Goal: Check status: Check status

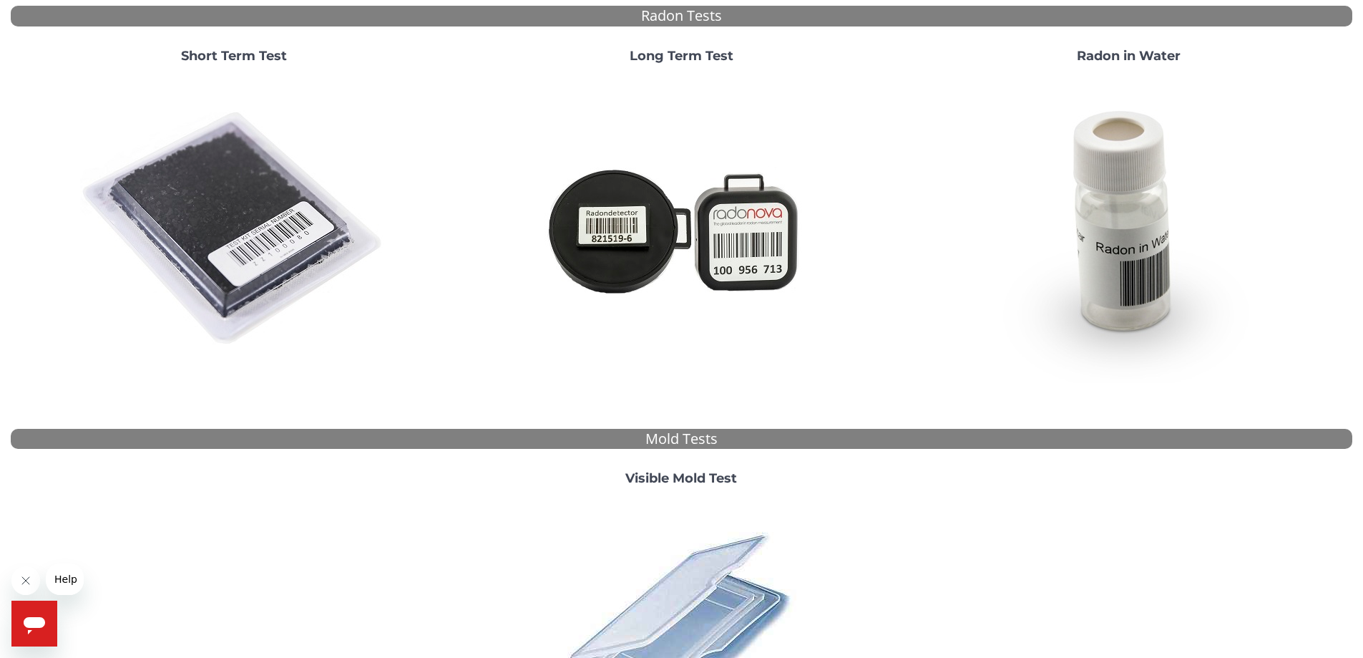
scroll to position [179, 0]
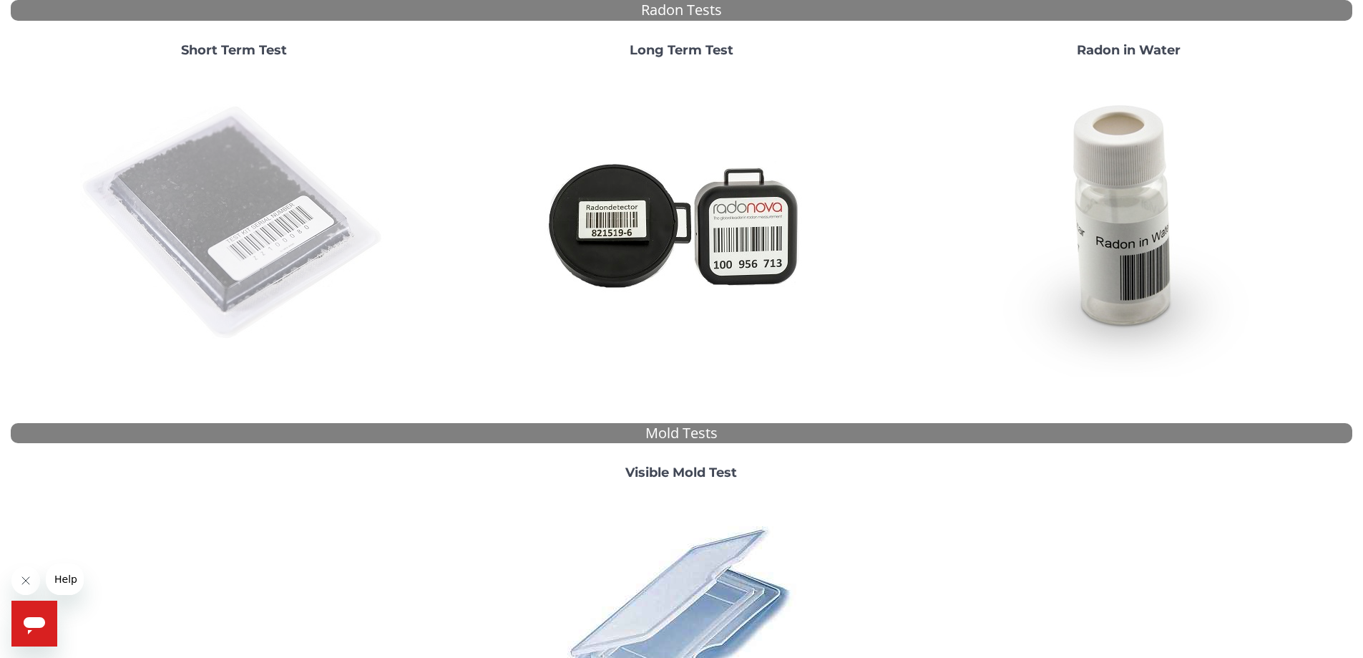
click at [319, 215] on img at bounding box center [234, 223] width 308 height 308
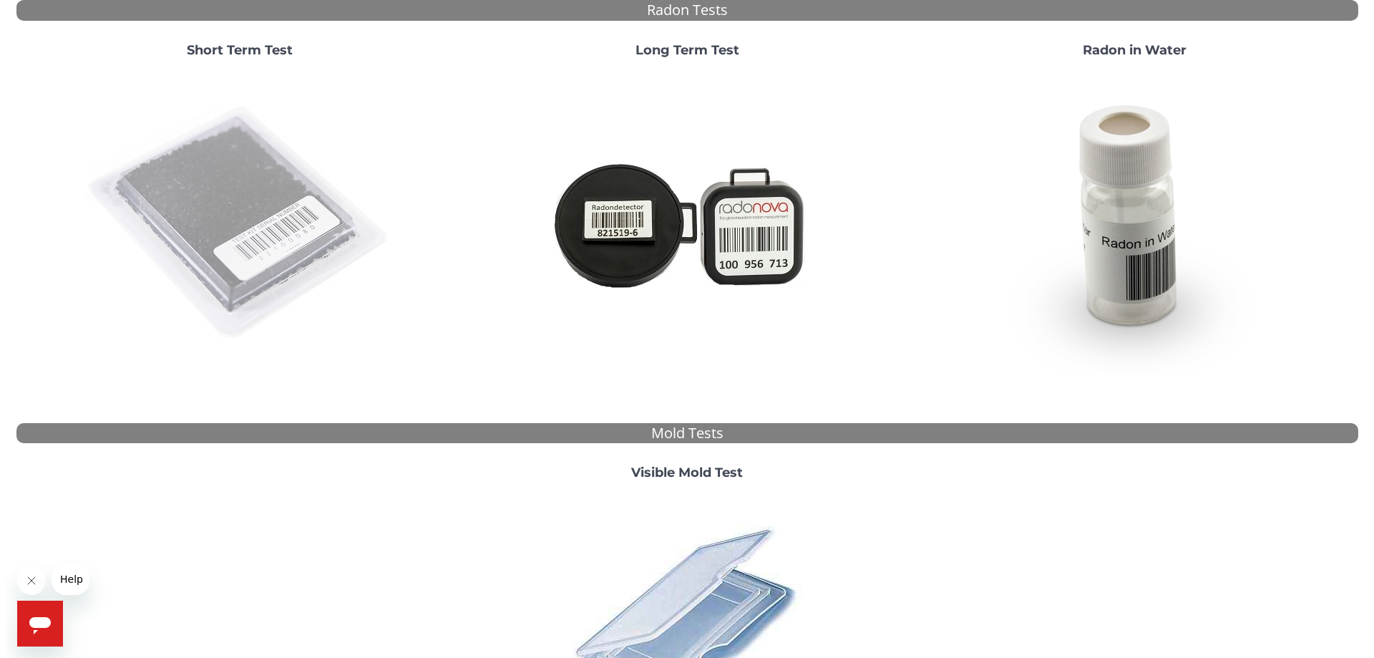
scroll to position [0, 0]
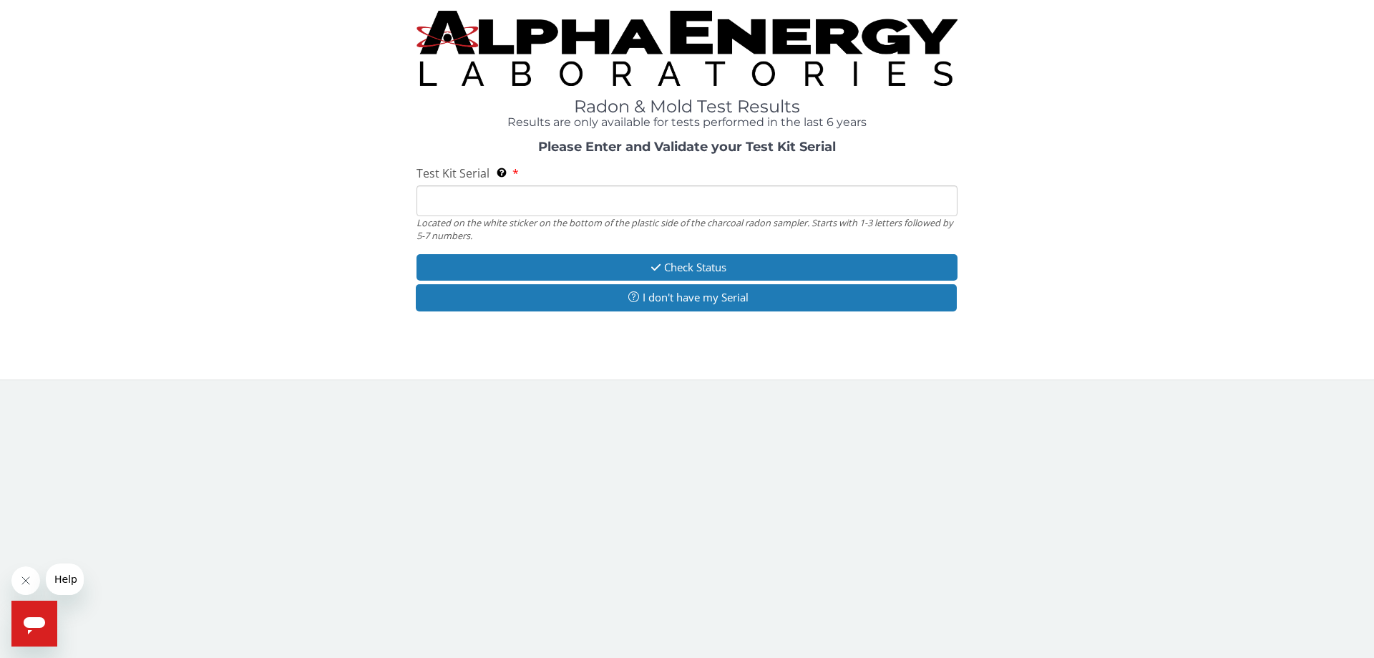
click at [549, 201] on input "Test Kit Serial Located on the white sticker on the bottom of the plastic side …" at bounding box center [686, 200] width 541 height 31
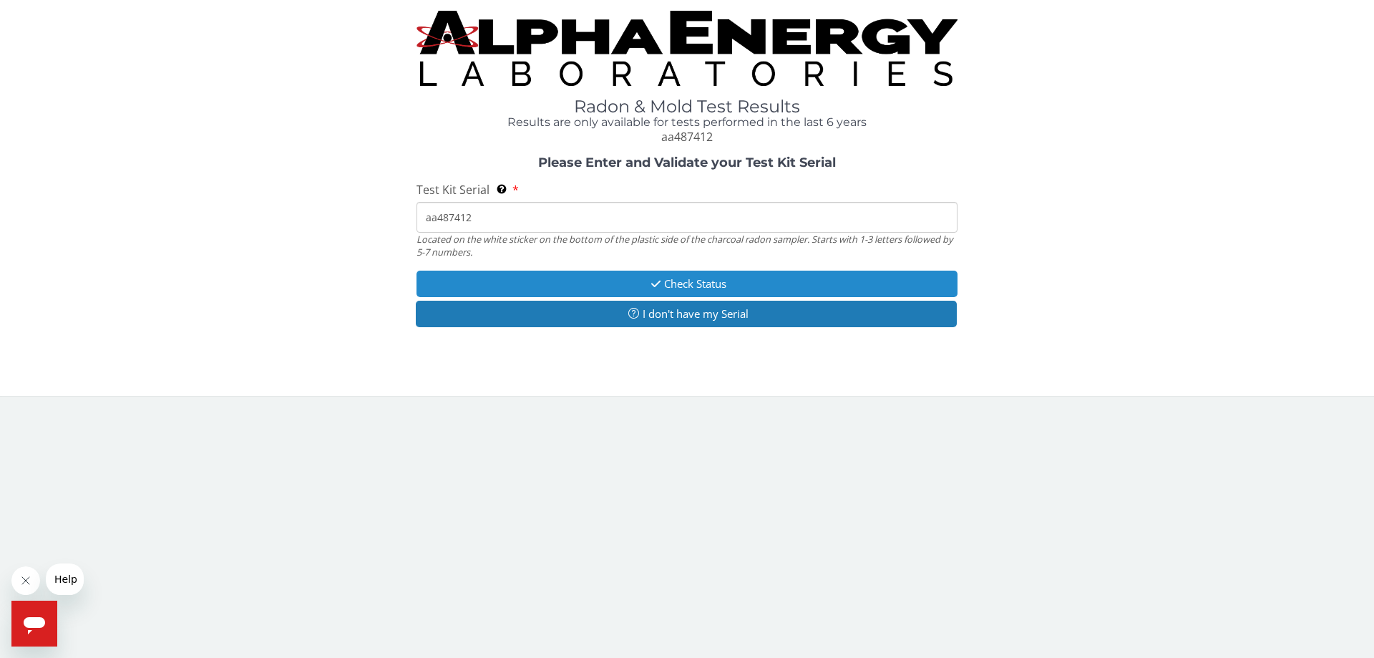
type input "aa487412"
click at [658, 283] on icon "button" at bounding box center [656, 283] width 16 height 11
